Goal: Task Accomplishment & Management: Complete application form

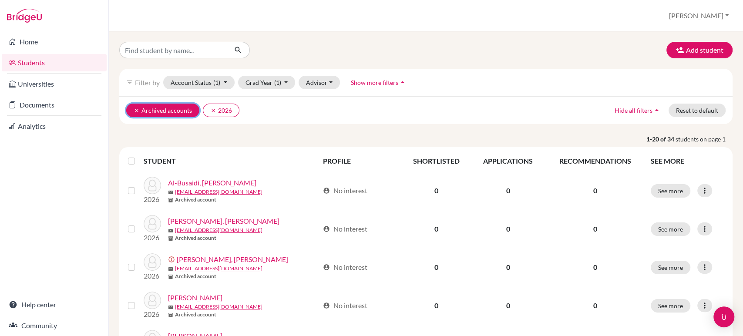
click at [136, 108] on icon "clear" at bounding box center [137, 110] width 6 height 6
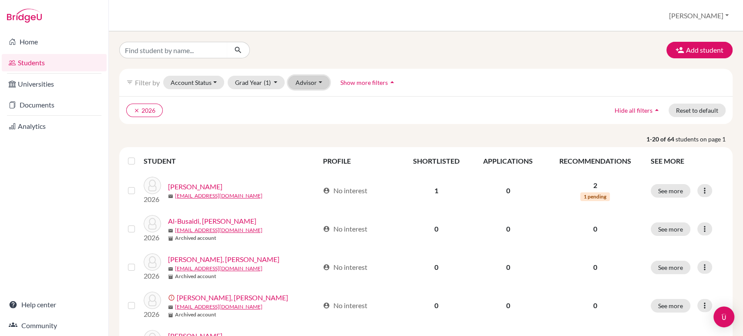
click at [318, 84] on button "Advisor" at bounding box center [308, 82] width 41 height 13
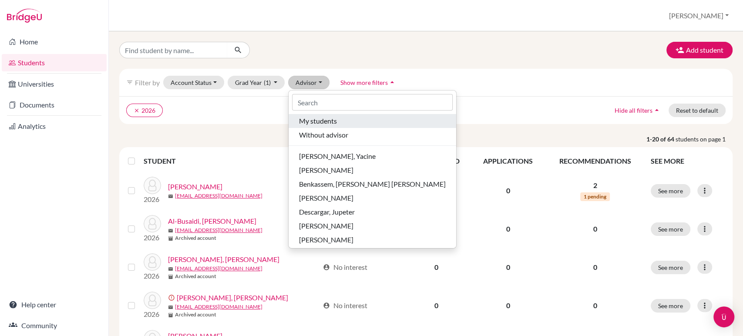
click at [317, 122] on span "My students" at bounding box center [318, 121] width 38 height 10
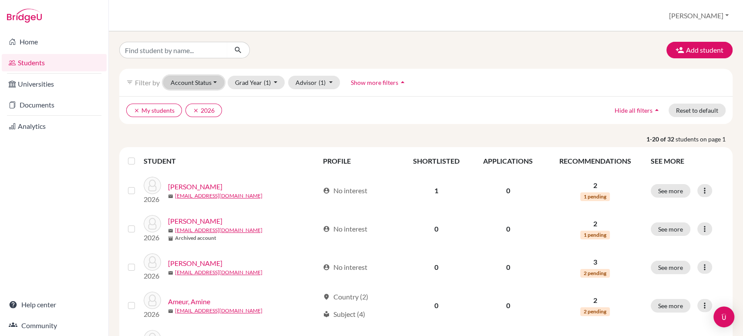
click at [215, 86] on button "Account Status" at bounding box center [193, 82] width 61 height 13
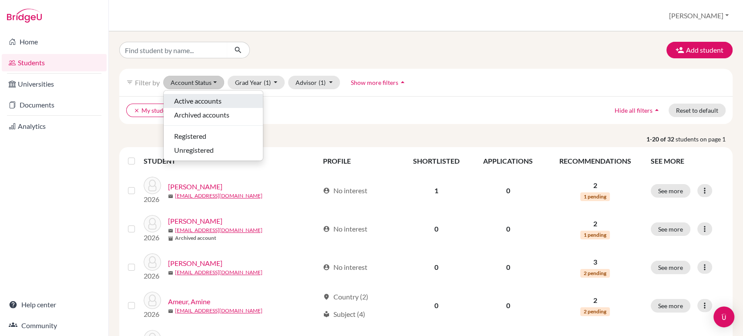
click at [205, 97] on span "Active accounts" at bounding box center [197, 101] width 47 height 10
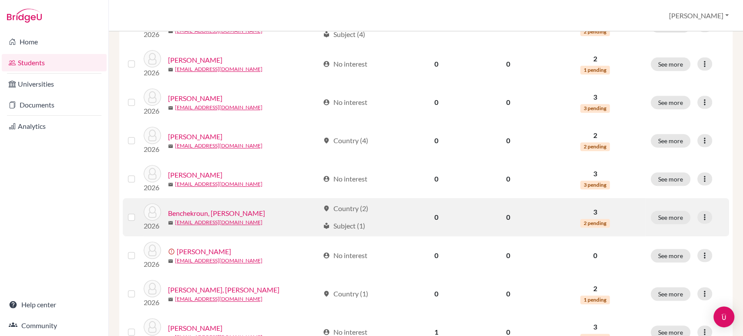
scroll to position [290, 0]
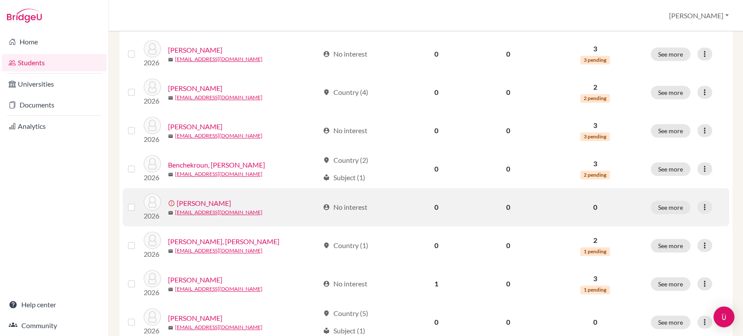
click at [208, 206] on link "[PERSON_NAME]" at bounding box center [204, 203] width 54 height 10
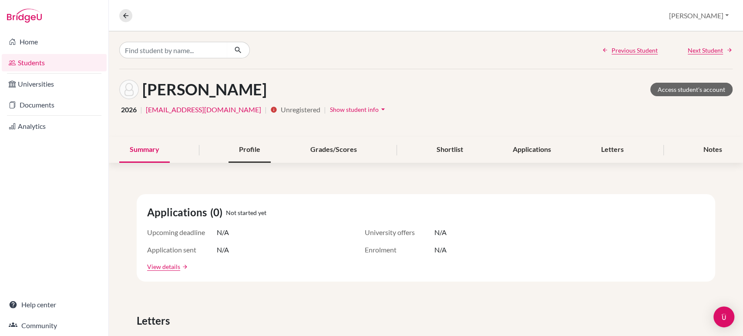
click at [252, 148] on div "Profile" at bounding box center [249, 150] width 42 height 26
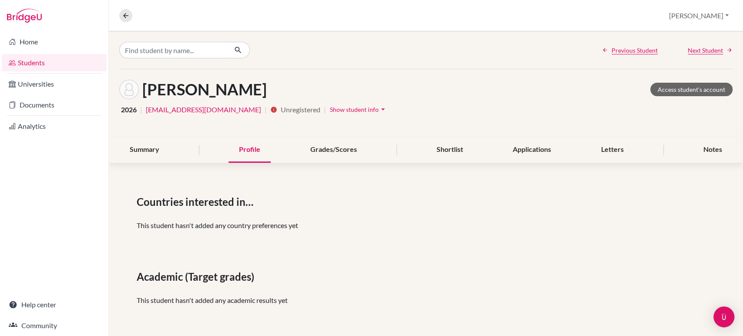
click at [330, 111] on span "Show student info" at bounding box center [354, 109] width 49 height 7
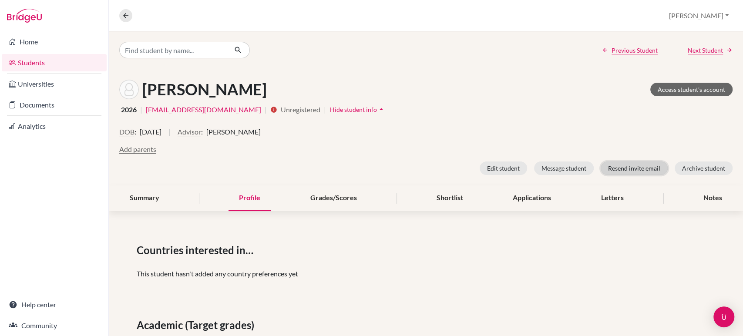
click at [636, 167] on button "Resend invite email" at bounding box center [633, 167] width 67 height 13
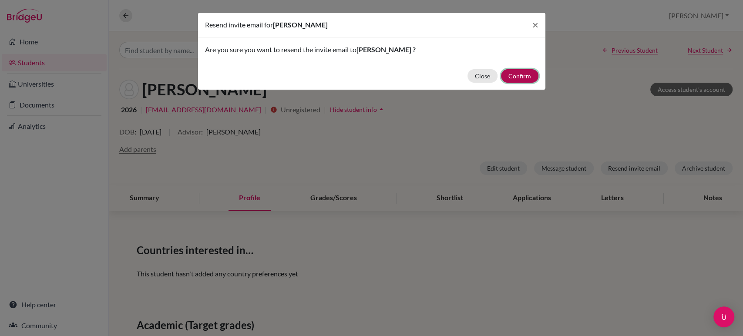
click at [516, 74] on button "Confirm" at bounding box center [519, 75] width 37 height 13
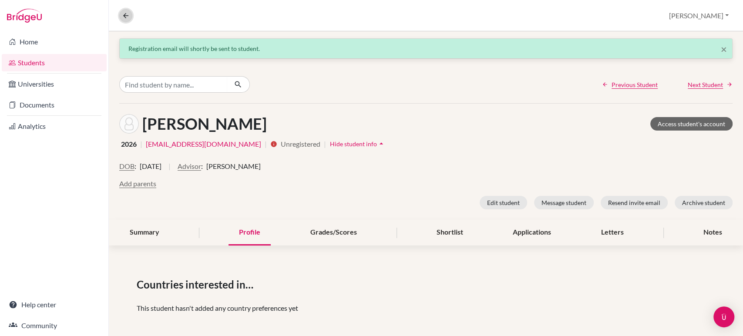
click at [122, 18] on icon at bounding box center [126, 16] width 8 height 8
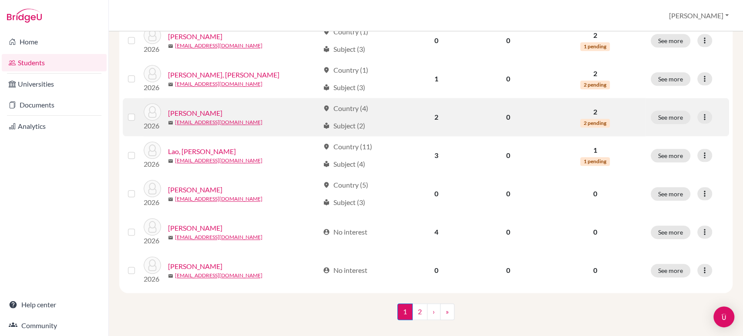
scroll to position [659, 0]
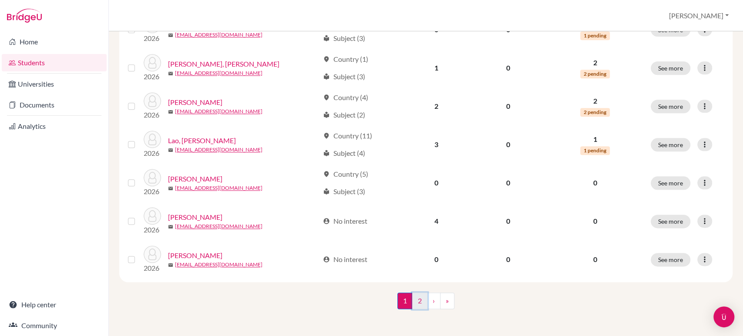
click at [414, 302] on link "2" at bounding box center [419, 300] width 15 height 17
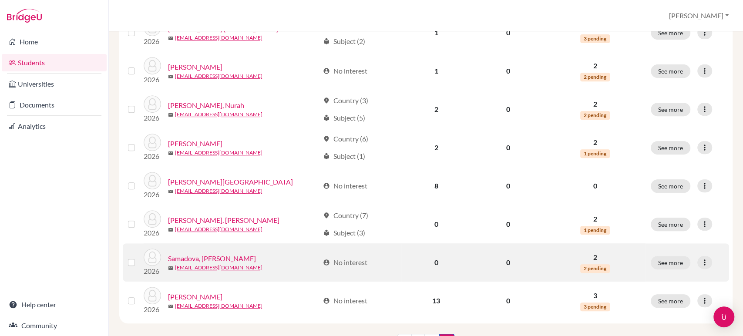
scroll to position [276, 0]
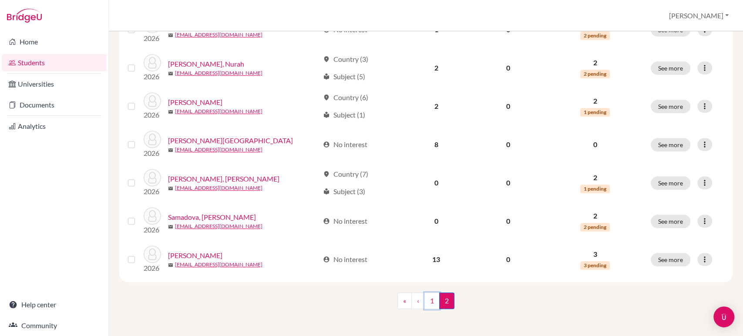
click at [426, 300] on link "1" at bounding box center [431, 300] width 15 height 17
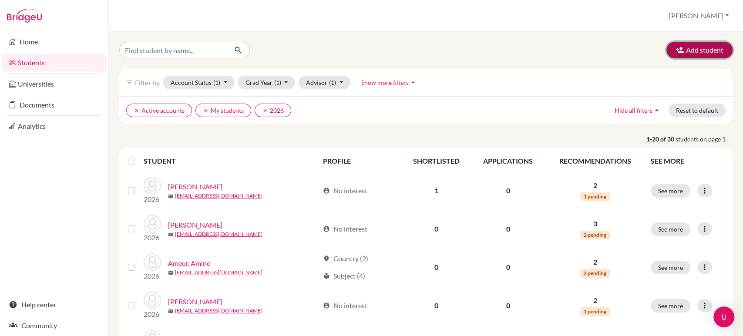
click at [692, 48] on button "Add student" at bounding box center [699, 50] width 66 height 17
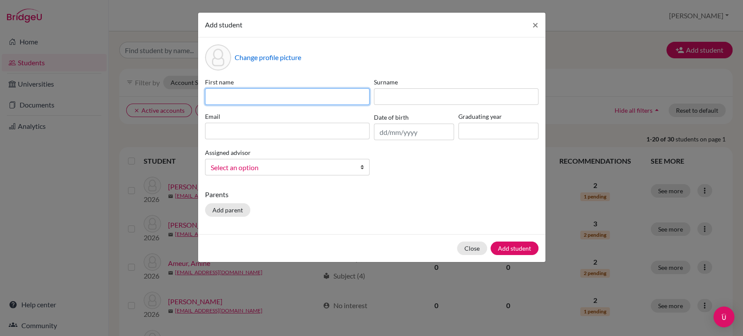
click at [268, 99] on input at bounding box center [287, 96] width 164 height 17
type input "Zakaria"
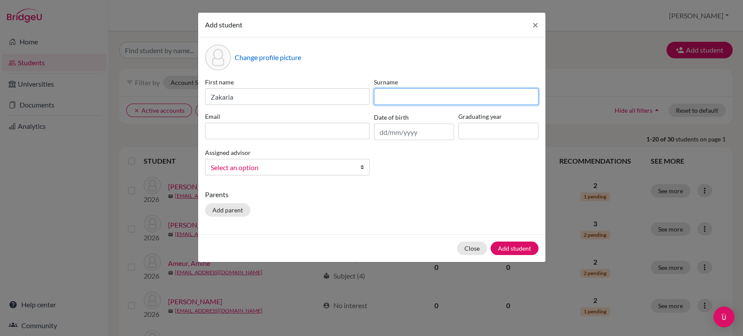
type input "H"
type input "Jamoussi"
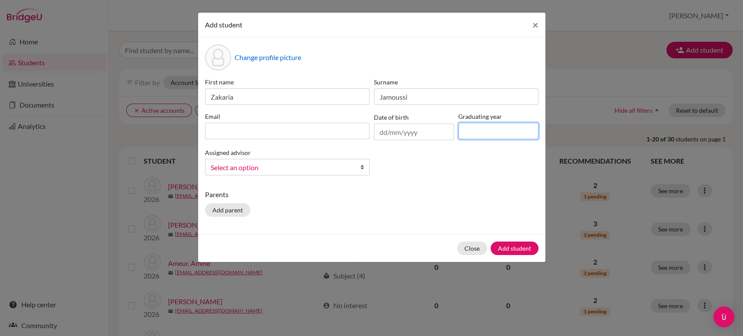
click at [477, 134] on input at bounding box center [498, 131] width 80 height 17
type input "2026"
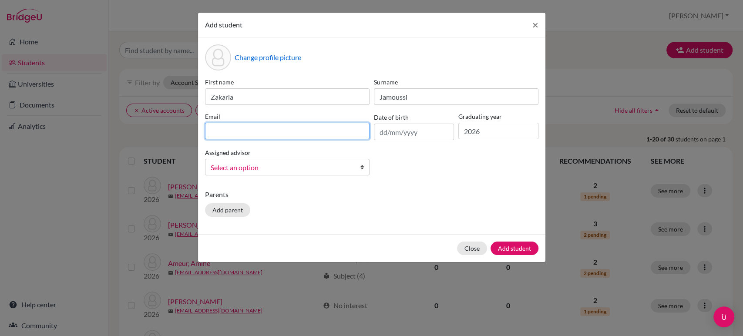
click at [251, 126] on input at bounding box center [287, 131] width 164 height 17
type input "[EMAIL_ADDRESS][DOMAIN_NAME]"
click at [326, 165] on span "Select an option" at bounding box center [282, 167] width 142 height 11
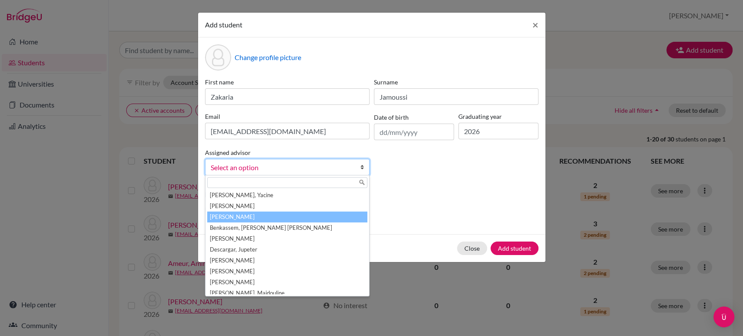
click at [278, 212] on li "[PERSON_NAME]" at bounding box center [287, 216] width 160 height 11
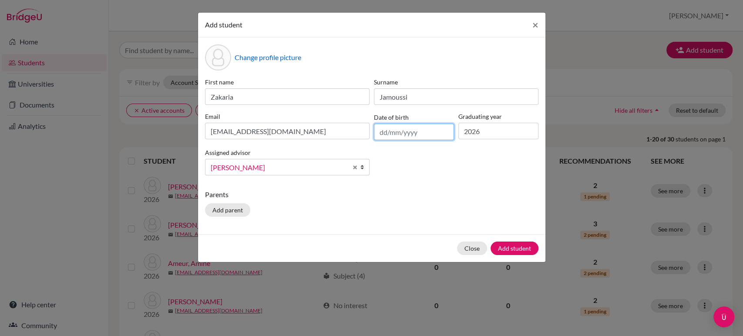
click at [430, 132] on input "text" at bounding box center [414, 132] width 80 height 17
click at [387, 131] on input "text" at bounding box center [414, 132] width 80 height 17
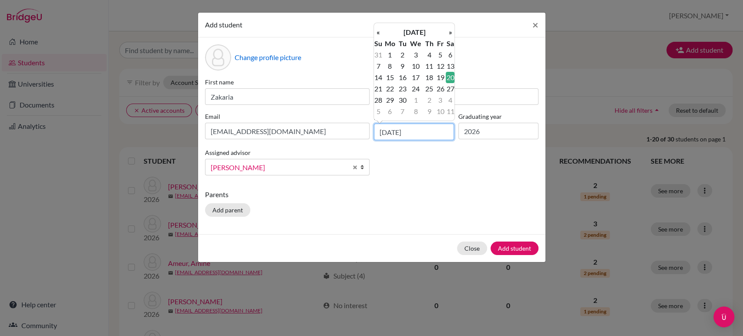
type input "20/09/2008"
click at [435, 159] on div "First name Zakaria Surname Jamoussi Email 30603@ras.ma Date of birth 20/09/2008…" at bounding box center [372, 129] width 338 height 105
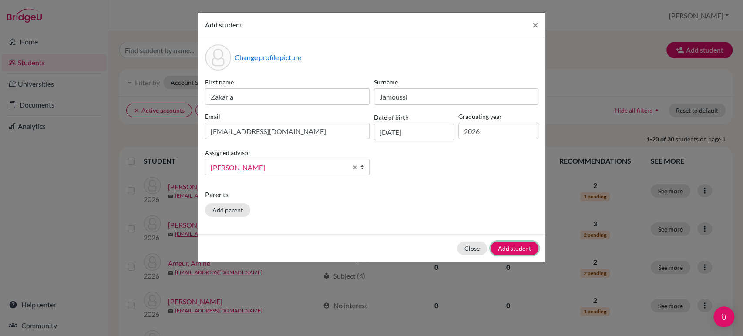
click at [513, 244] on button "Add student" at bounding box center [514, 247] width 48 height 13
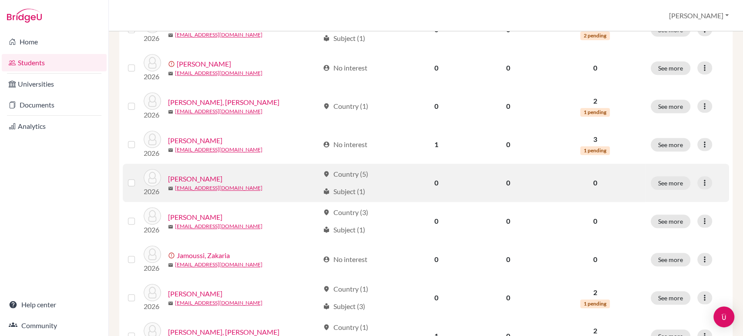
scroll to position [483, 0]
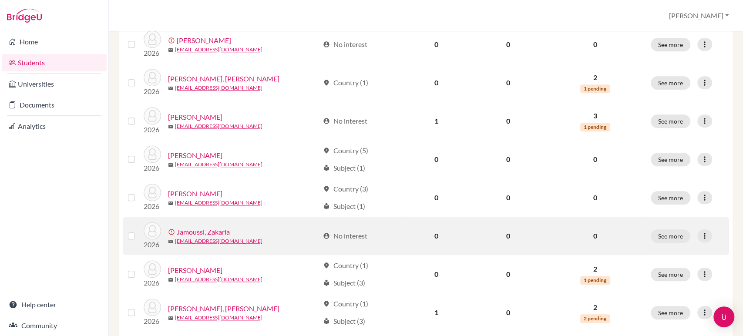
click at [208, 229] on link "Jamoussi, Zakaria" at bounding box center [203, 232] width 53 height 10
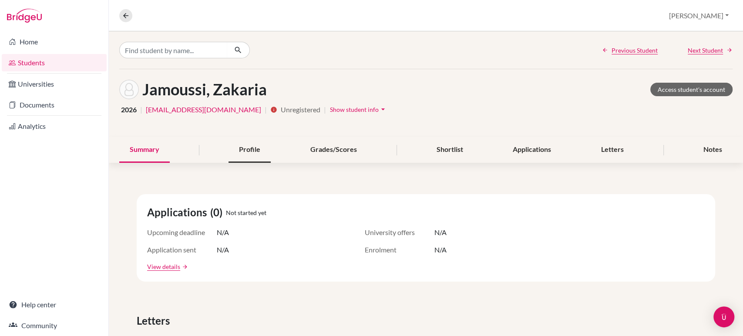
click at [261, 149] on div "Profile" at bounding box center [249, 150] width 42 height 26
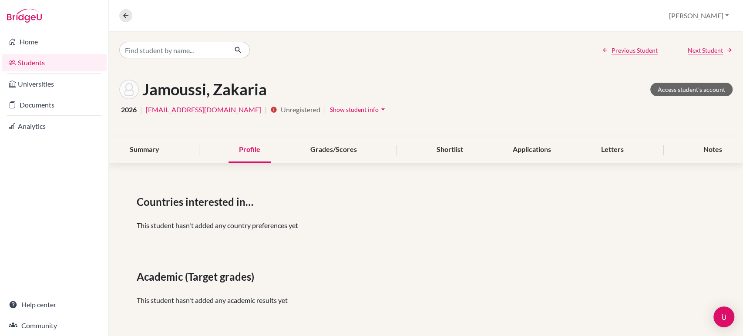
click at [378, 110] on icon "arrow_drop_down" at bounding box center [382, 109] width 9 height 9
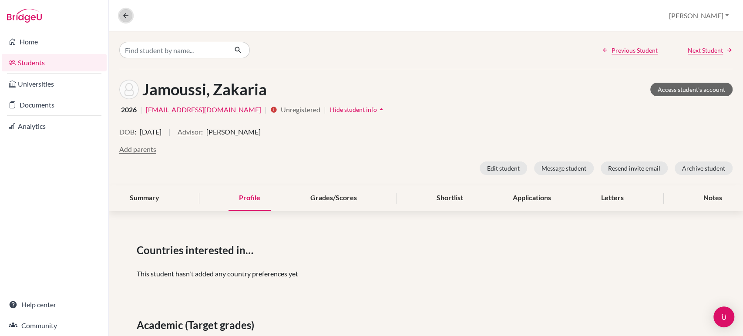
click at [125, 17] on icon at bounding box center [126, 16] width 8 height 8
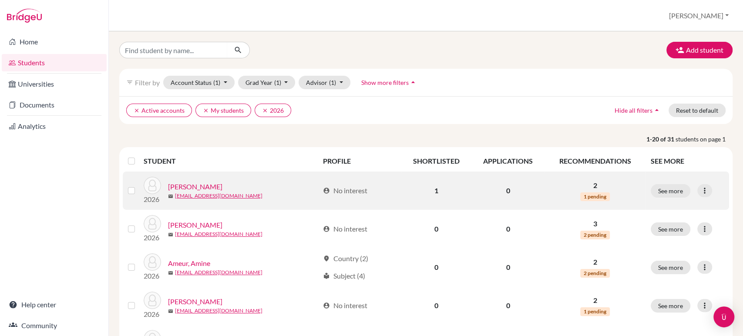
click at [191, 184] on link "[PERSON_NAME]" at bounding box center [195, 186] width 54 height 10
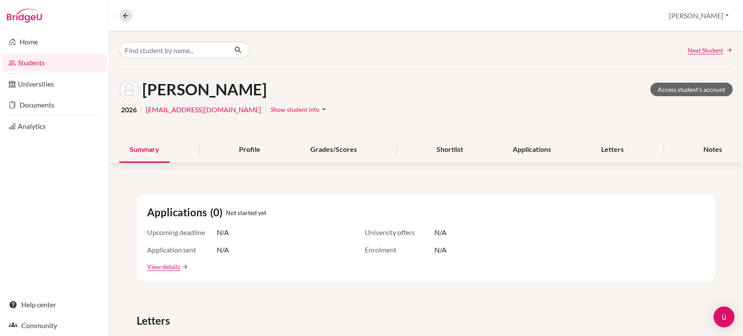
click at [319, 110] on icon "arrow_drop_down" at bounding box center [323, 109] width 9 height 9
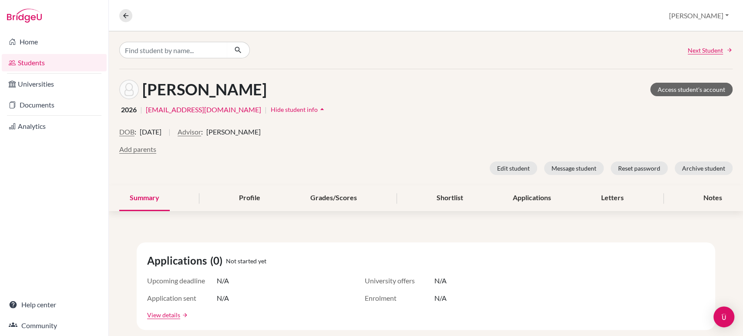
click at [38, 59] on link "Students" at bounding box center [54, 62] width 105 height 17
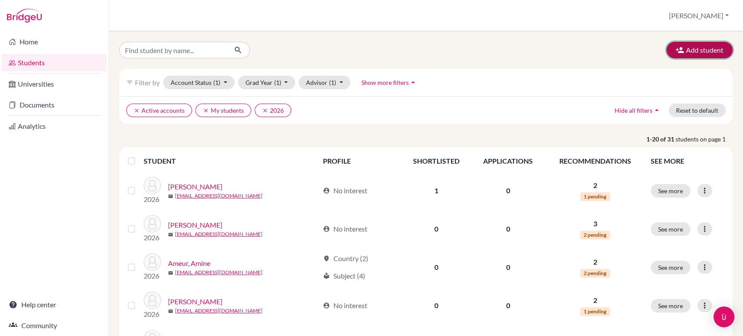
click at [696, 51] on button "Add student" at bounding box center [699, 50] width 66 height 17
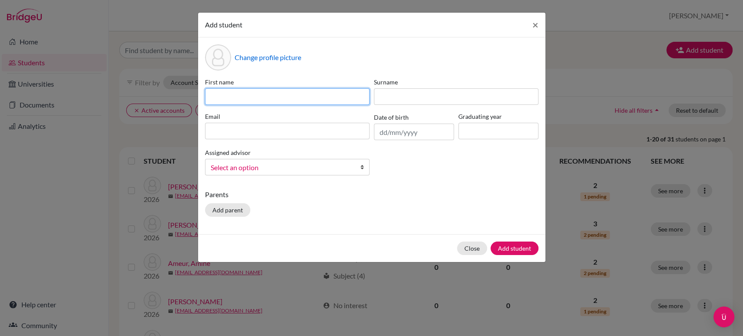
click at [271, 99] on input at bounding box center [287, 96] width 164 height 17
type input "Grace"
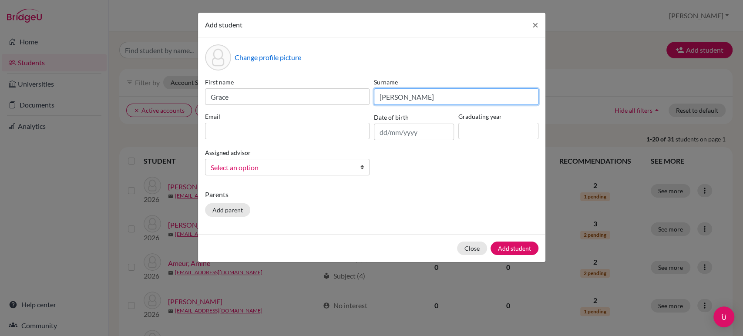
type input "[PERSON_NAME]"
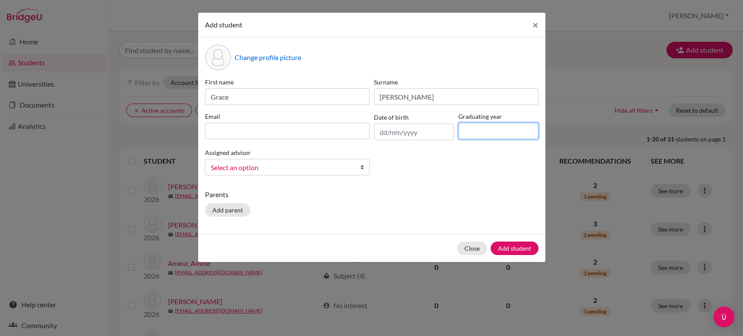
click at [485, 135] on input at bounding box center [498, 131] width 80 height 17
type input "2026"
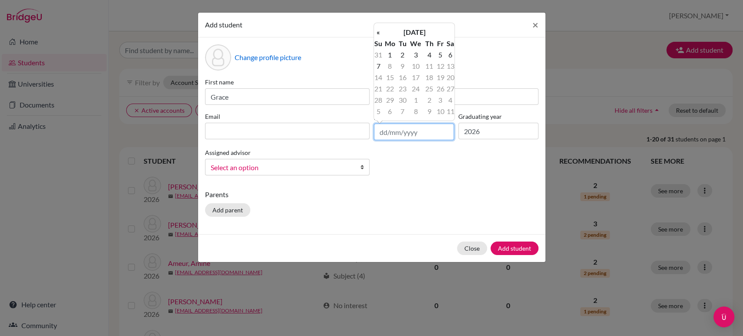
drag, startPoint x: 385, startPoint y: 132, endPoint x: 381, endPoint y: 134, distance: 4.5
click at [381, 134] on input "text" at bounding box center [414, 132] width 80 height 17
type input "[DATE]"
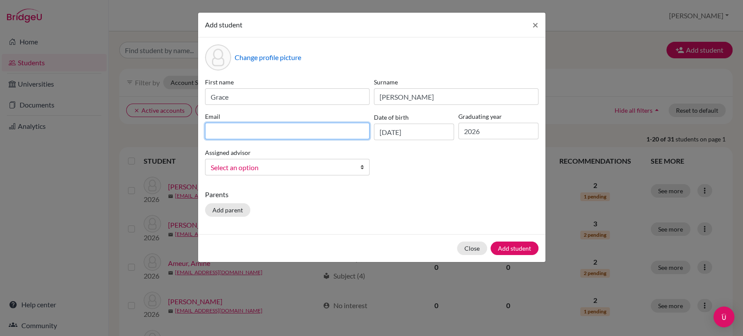
click at [277, 127] on input at bounding box center [287, 131] width 164 height 17
click at [361, 165] on div "Assigned advisor [PERSON_NAME], [PERSON_NAME] [PERSON_NAME], [PERSON_NAME] [PER…" at bounding box center [287, 161] width 169 height 28
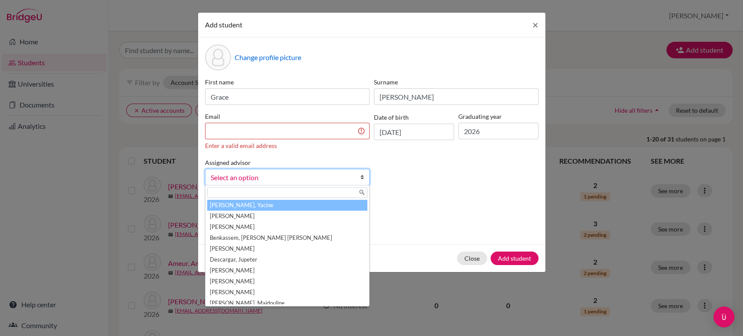
click at [309, 175] on span "Select an option" at bounding box center [282, 177] width 142 height 11
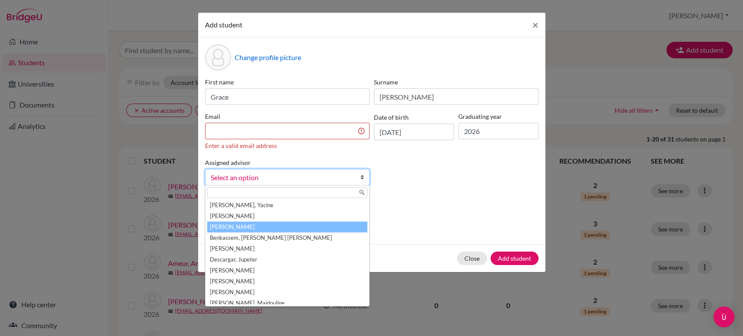
click at [245, 227] on li "[PERSON_NAME]" at bounding box center [287, 226] width 160 height 11
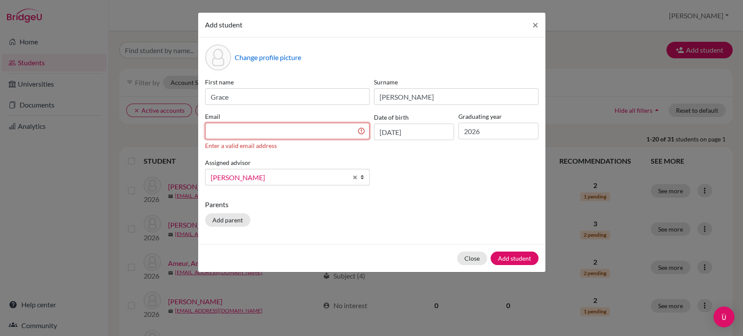
click at [233, 132] on input at bounding box center [287, 131] width 164 height 17
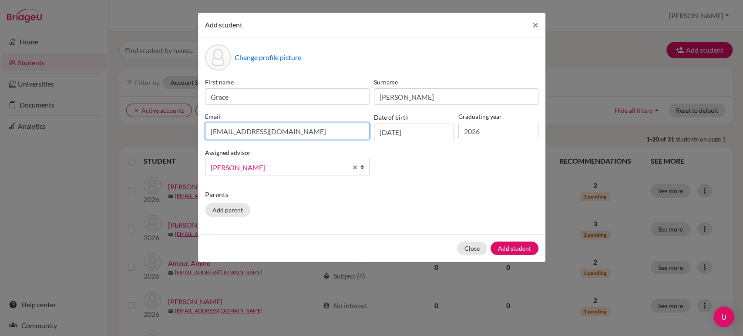
type input "[EMAIL_ADDRESS][DOMAIN_NAME]"
click at [440, 187] on div "Change profile picture First name [PERSON_NAME] Surname [PERSON_NAME] Email [EM…" at bounding box center [371, 135] width 347 height 197
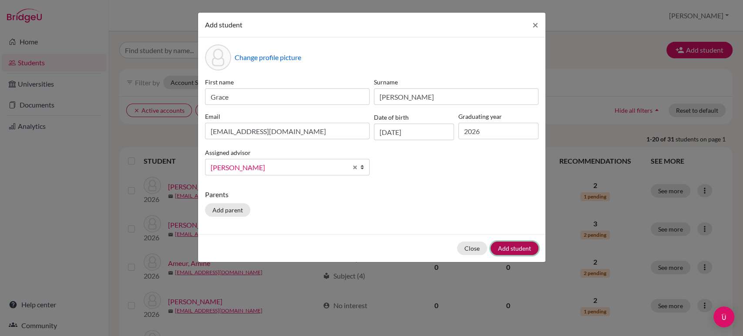
click at [516, 247] on button "Add student" at bounding box center [514, 247] width 48 height 13
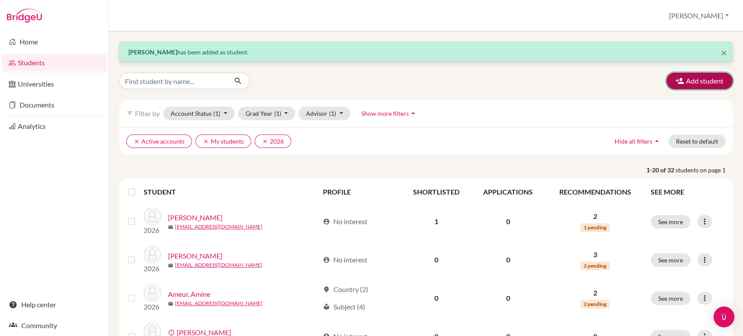
click at [696, 79] on button "Add student" at bounding box center [699, 81] width 66 height 17
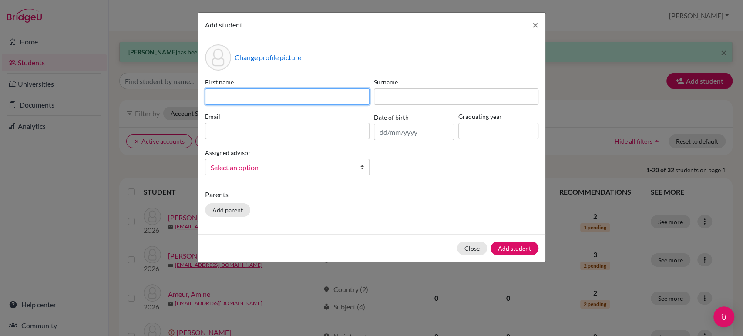
click at [275, 96] on input at bounding box center [287, 96] width 164 height 17
type input "[PERSON_NAME]"
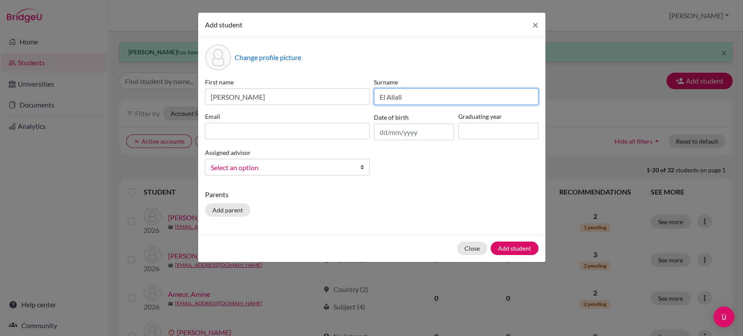
type input "El Allali"
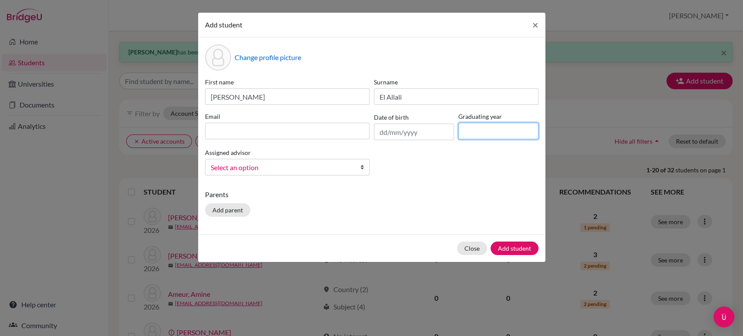
click at [473, 128] on input at bounding box center [498, 131] width 80 height 17
type input "2026"
click at [386, 130] on input "text" at bounding box center [414, 132] width 80 height 17
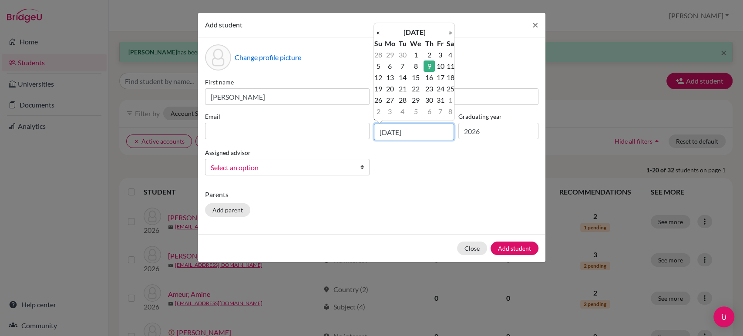
type input "[DATE]"
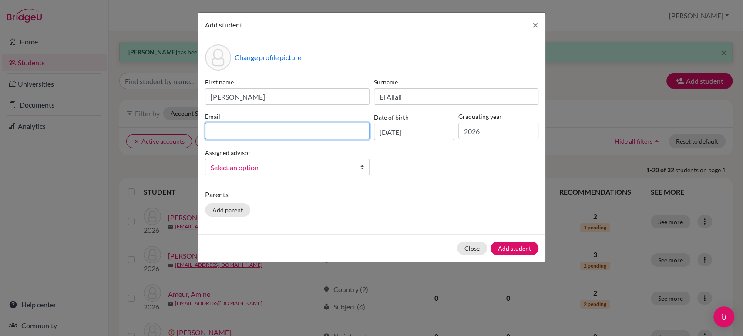
click at [247, 126] on input at bounding box center [287, 131] width 164 height 17
type input "[EMAIL_ADDRESS][DOMAIN_NAME]"
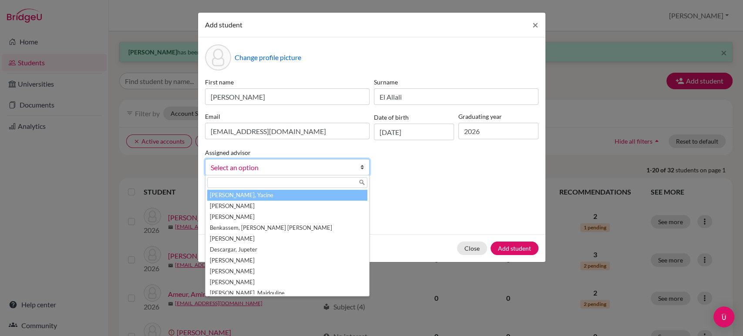
click at [264, 170] on span "Select an option" at bounding box center [282, 167] width 142 height 11
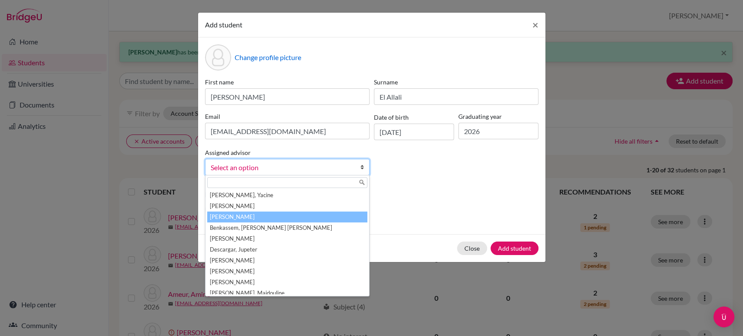
click at [247, 214] on li "[PERSON_NAME]" at bounding box center [287, 216] width 160 height 11
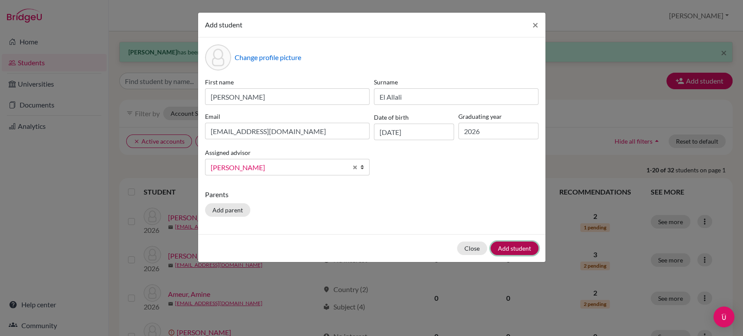
click at [525, 246] on button "Add student" at bounding box center [514, 247] width 48 height 13
